Goal: Task Accomplishment & Management: Use online tool/utility

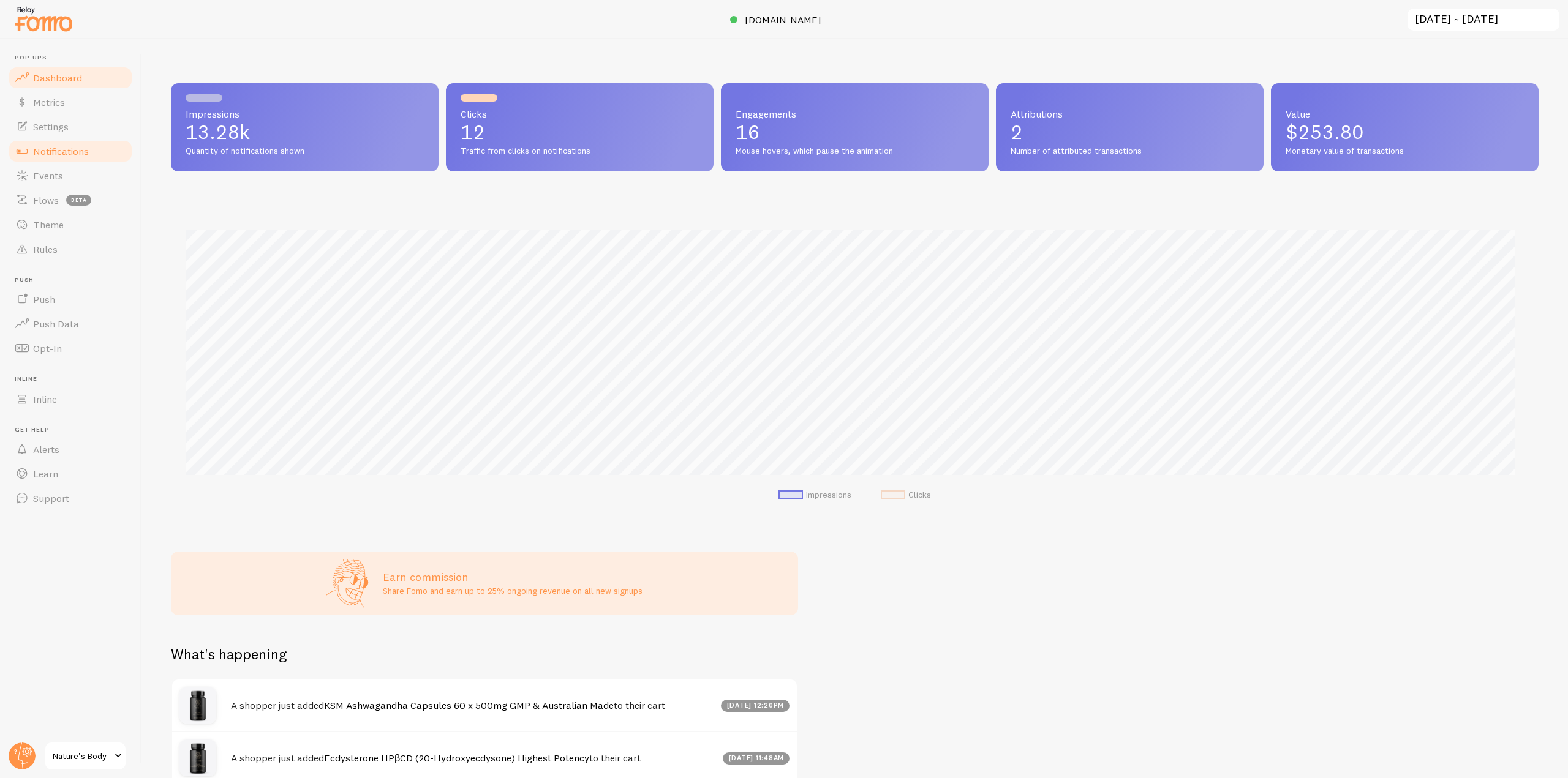
scroll to position [612146, 611077]
click at [63, 154] on span "Notifications" at bounding box center [61, 151] width 56 height 12
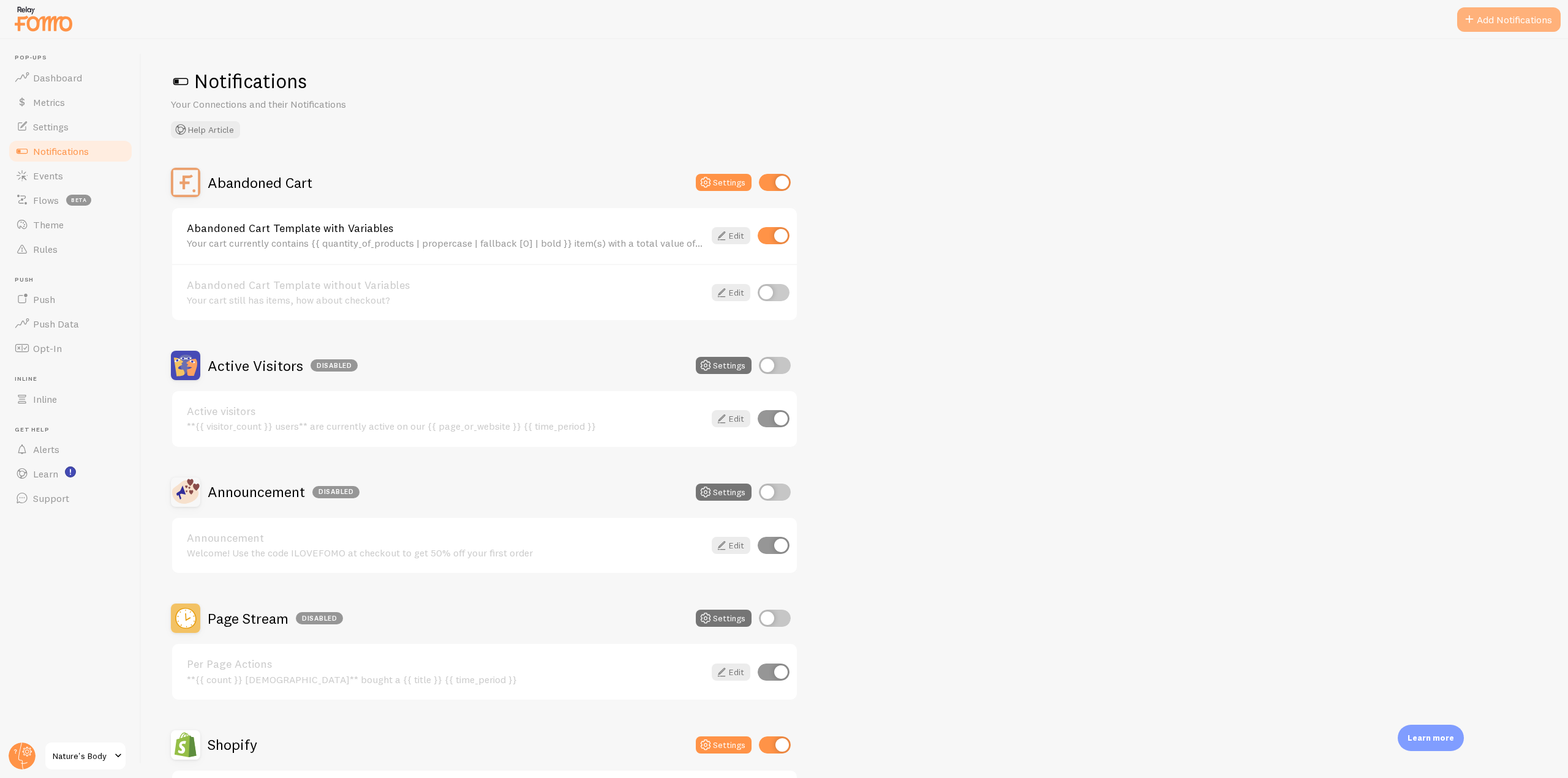
click at [1504, 13] on button "Add Notifications" at bounding box center [1509, 20] width 103 height 24
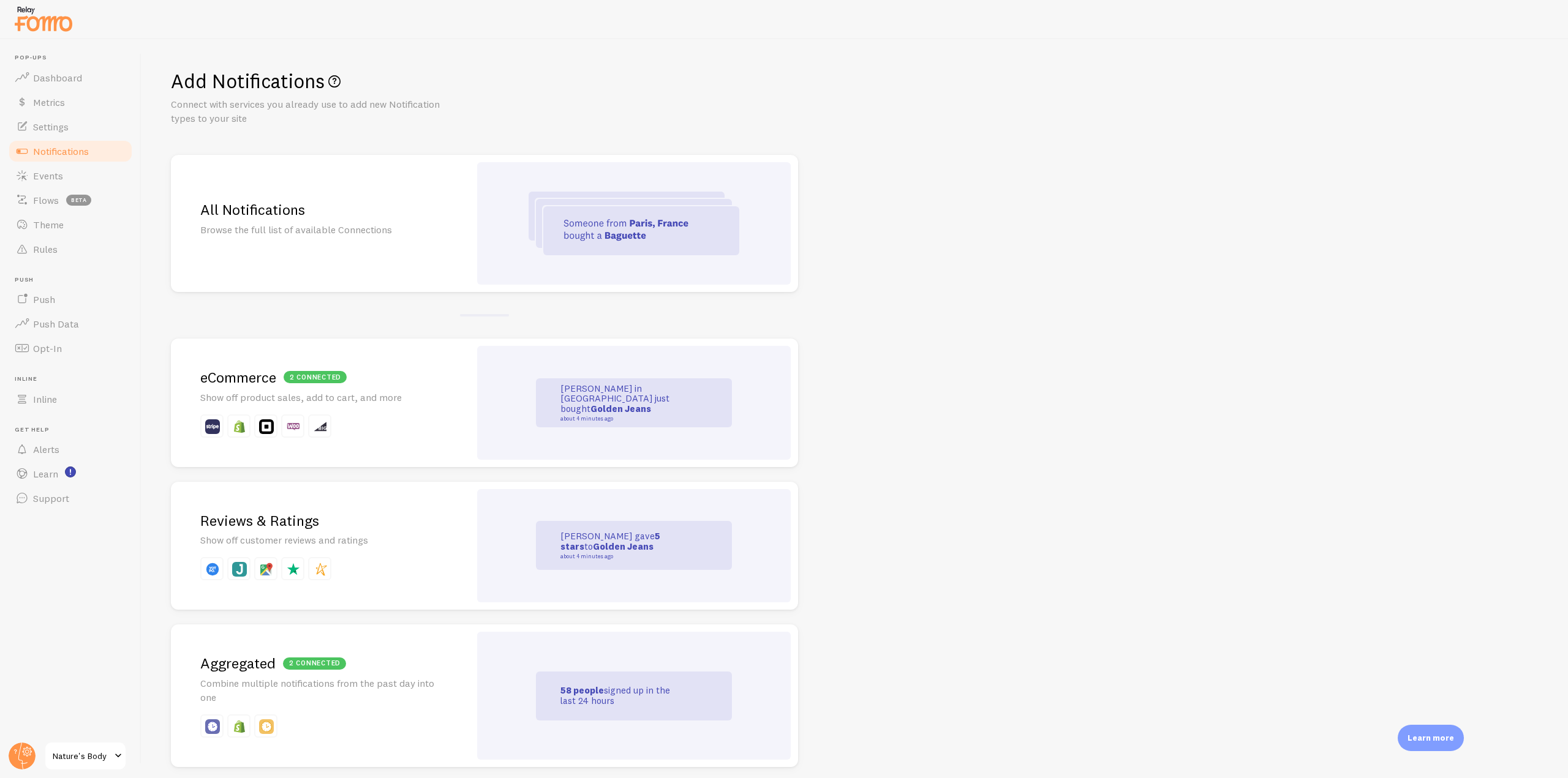
click at [306, 583] on div "Reviews & Ratings Show off customer reviews and ratings" at bounding box center [321, 547] width 299 height 128
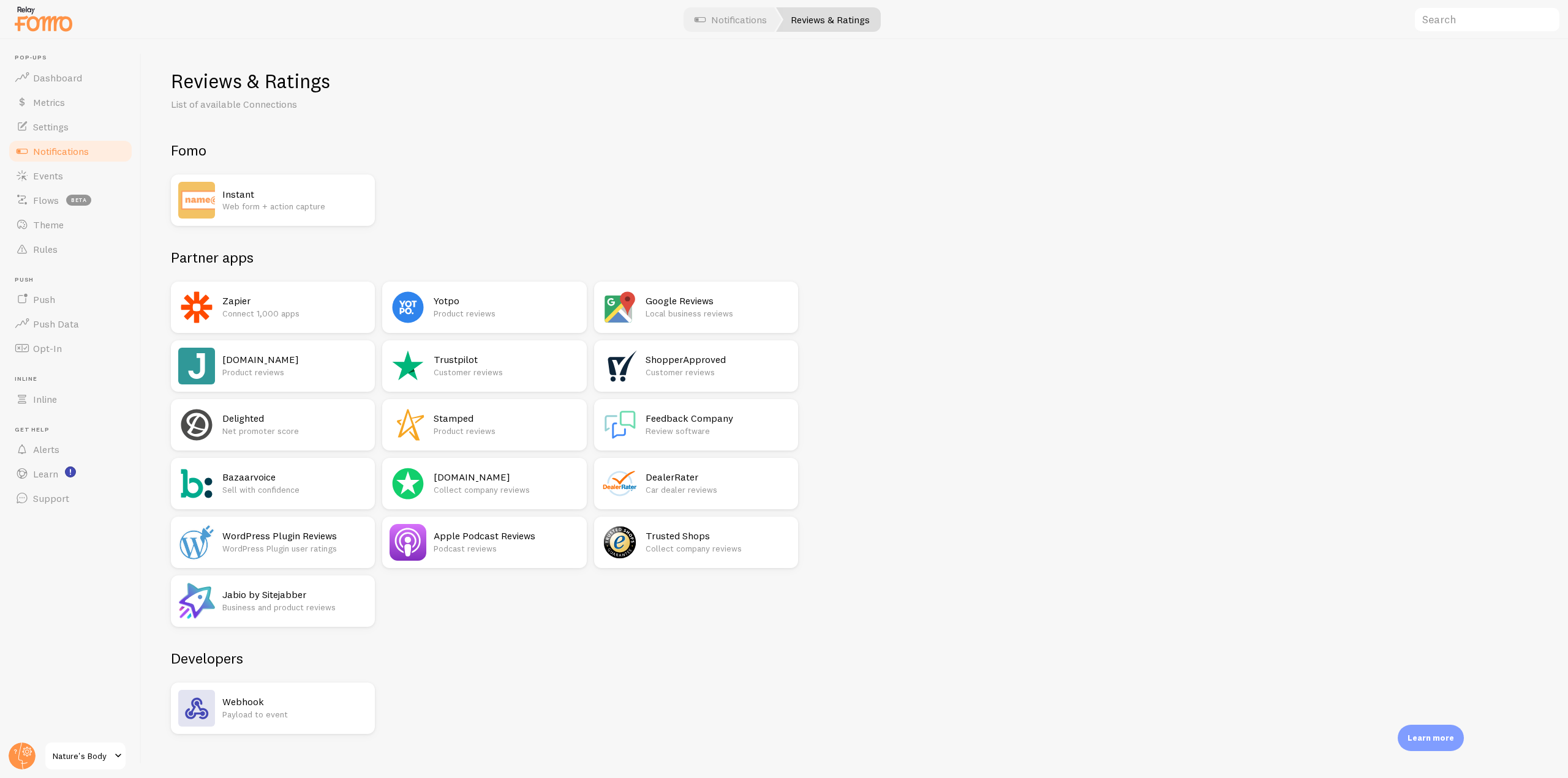
click at [274, 374] on p "Product reviews" at bounding box center [295, 372] width 145 height 12
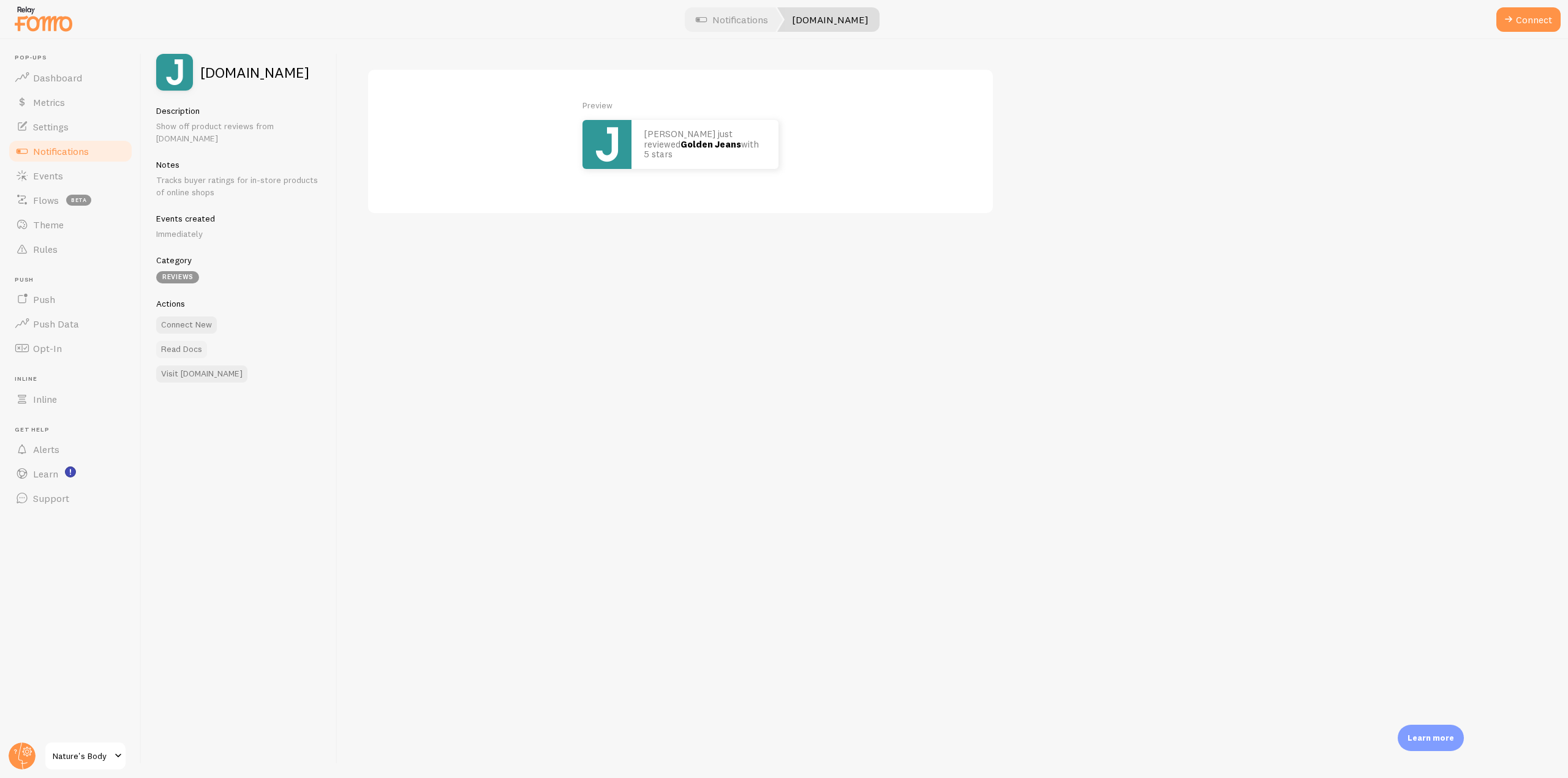
click at [188, 341] on link "Read Docs" at bounding box center [181, 349] width 51 height 17
click at [84, 126] on link "Settings" at bounding box center [71, 126] width 126 height 24
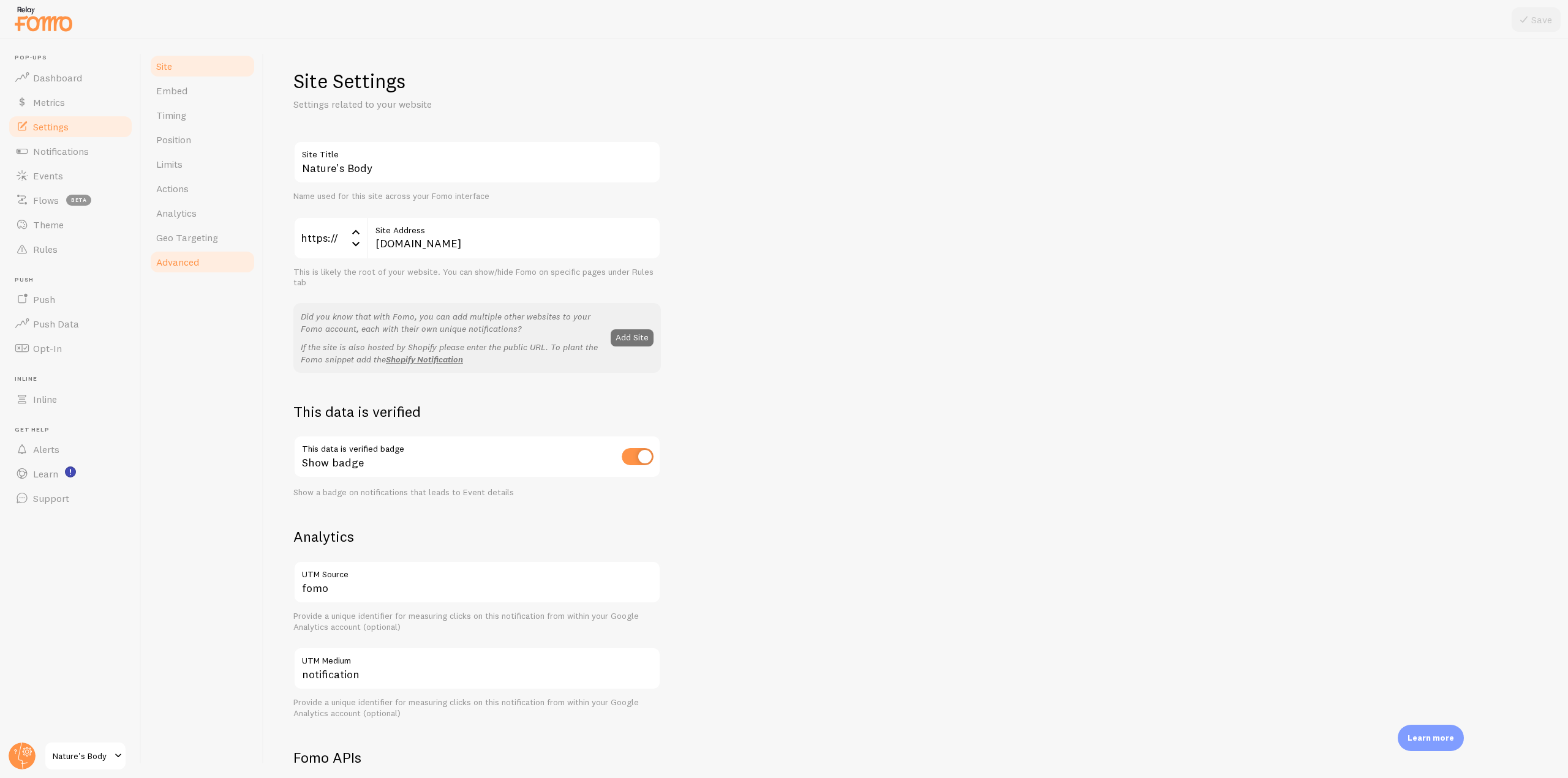
click at [186, 270] on link "Advanced" at bounding box center [202, 262] width 107 height 24
